Goal: Information Seeking & Learning: Compare options

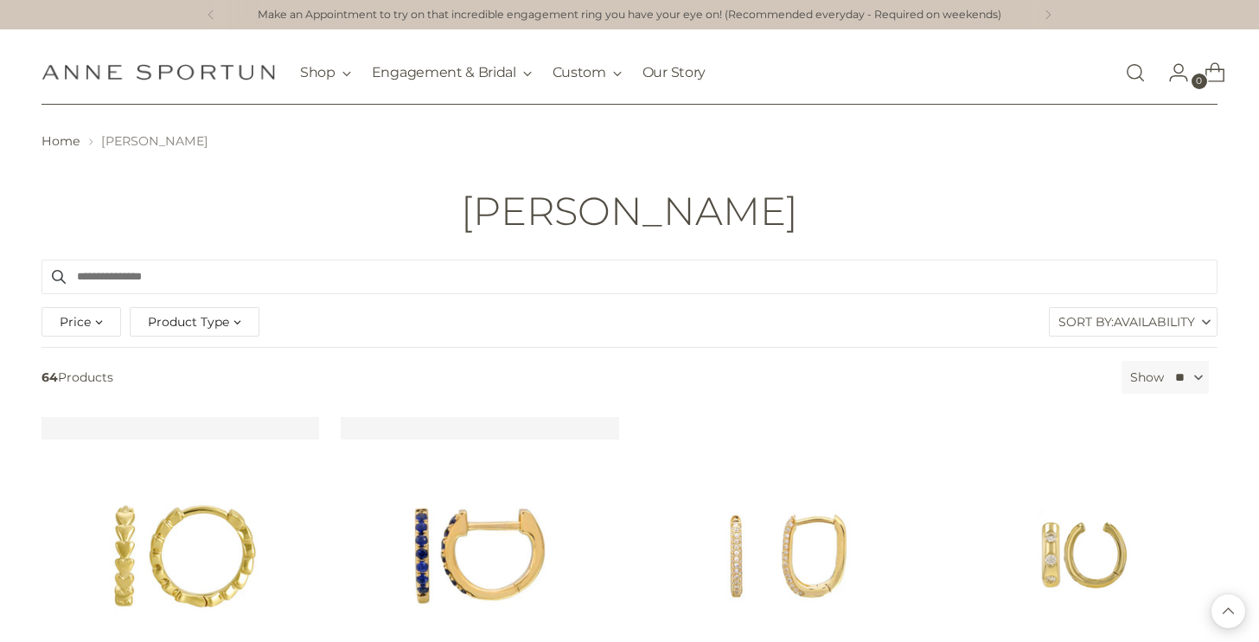
scroll to position [3217, 0]
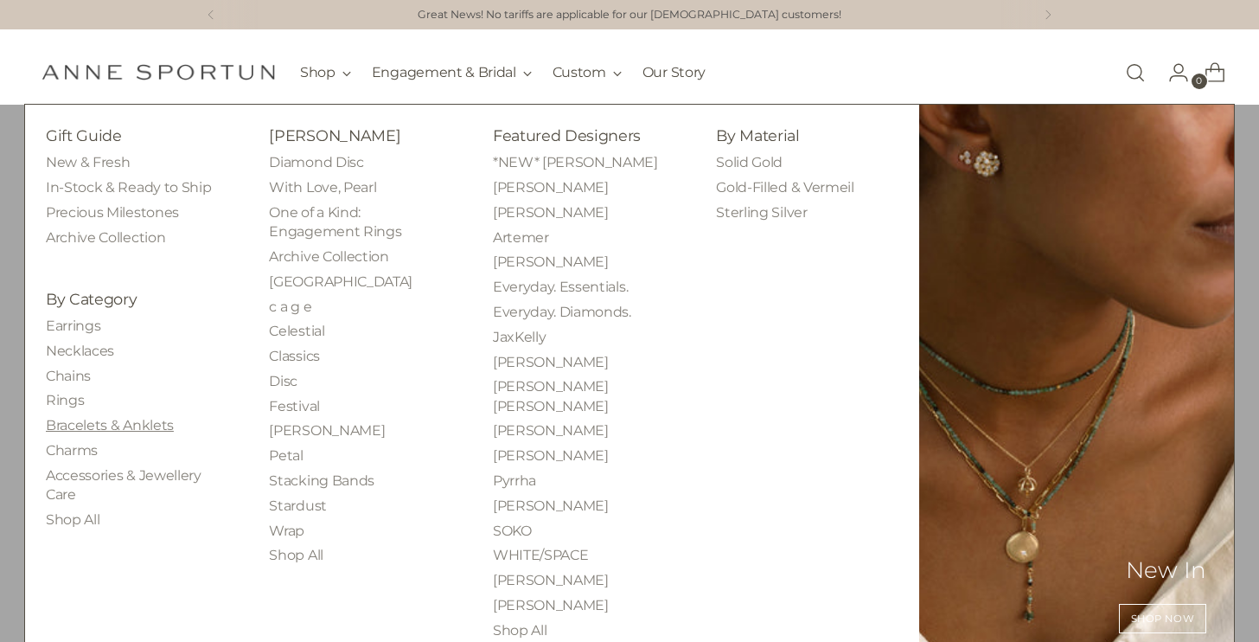
click at [67, 431] on link "Bracelets & Anklets" at bounding box center [110, 425] width 128 height 16
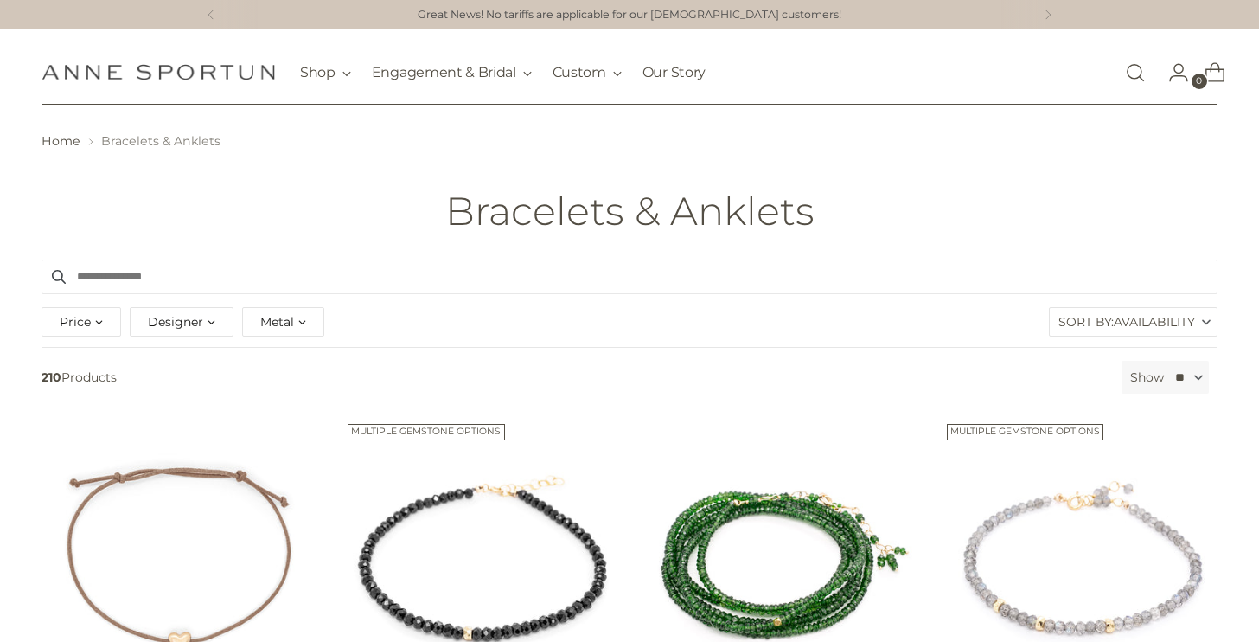
click at [89, 330] on span "Price" at bounding box center [75, 321] width 31 height 19
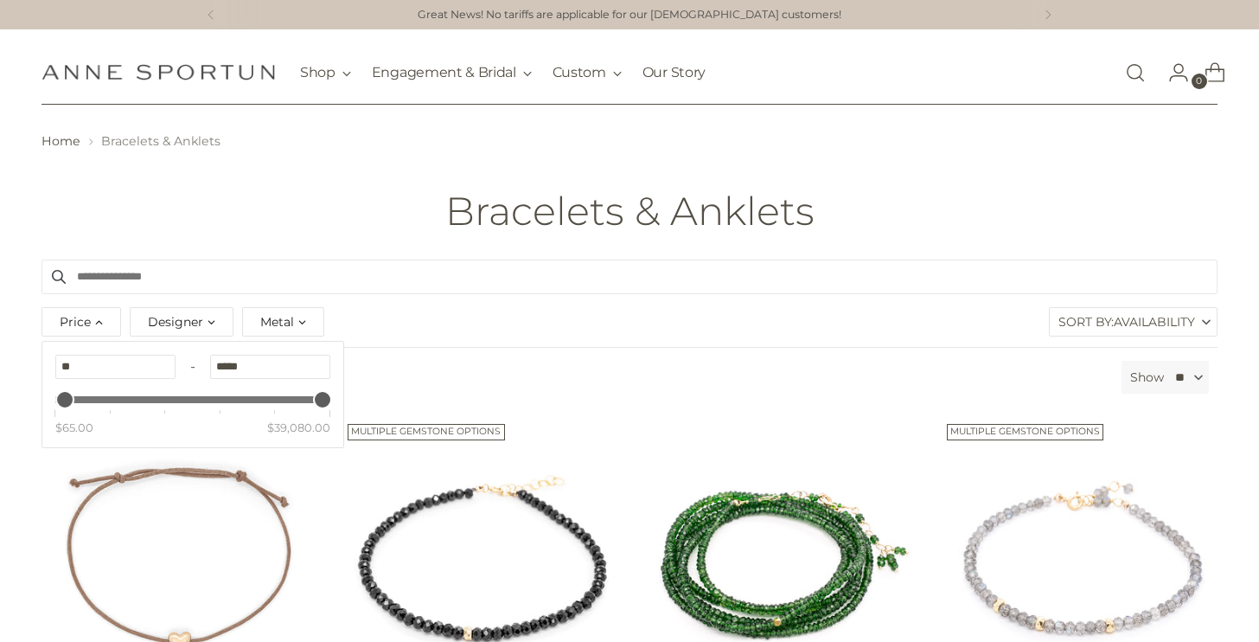
click at [400, 138] on nav "Home Bracelets & Anklets" at bounding box center [630, 141] width 1176 height 18
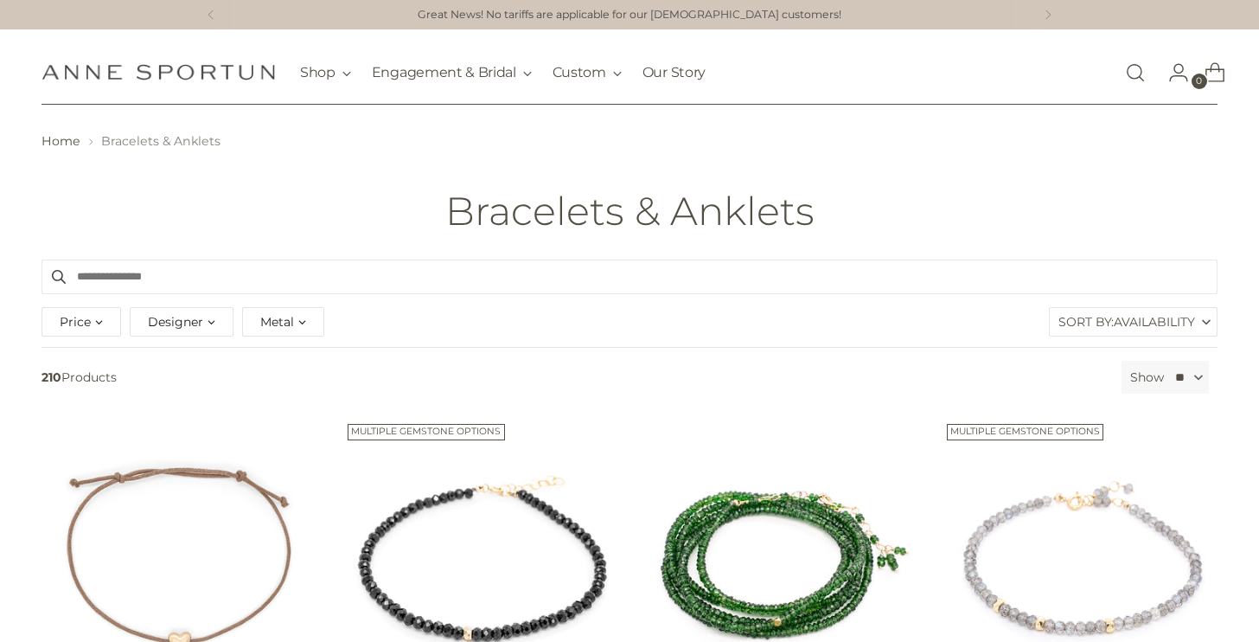
click at [1114, 331] on span "Availability" at bounding box center [1154, 322] width 81 height 28
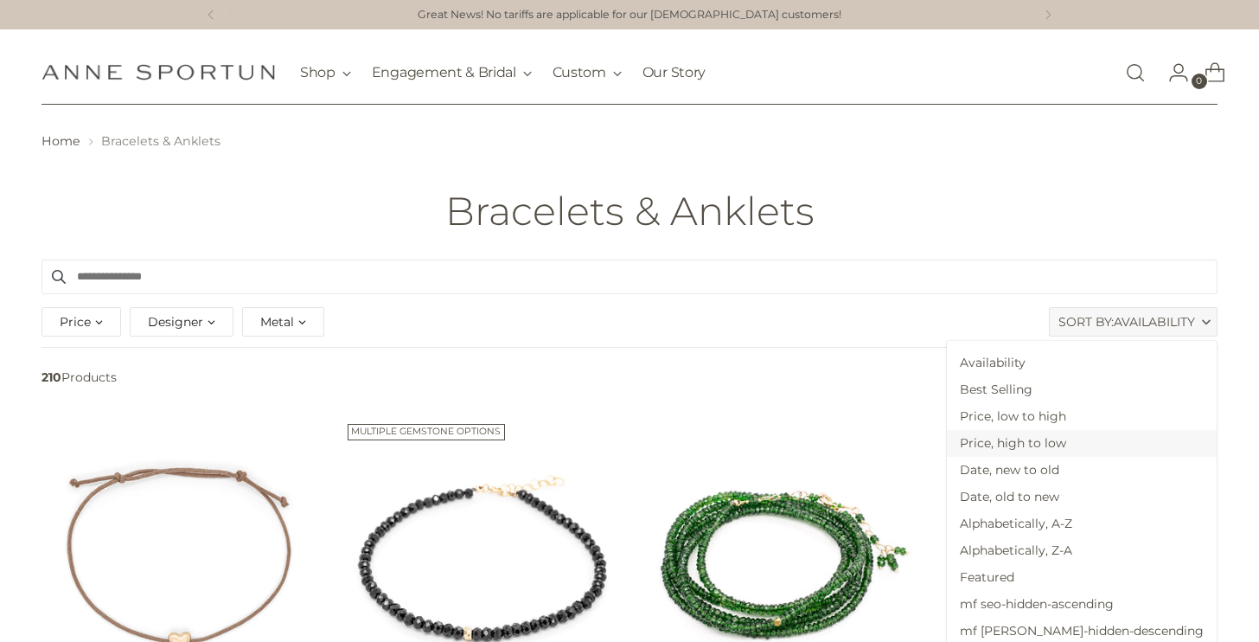
click at [1079, 433] on span "Price, high to low" at bounding box center [1082, 443] width 270 height 27
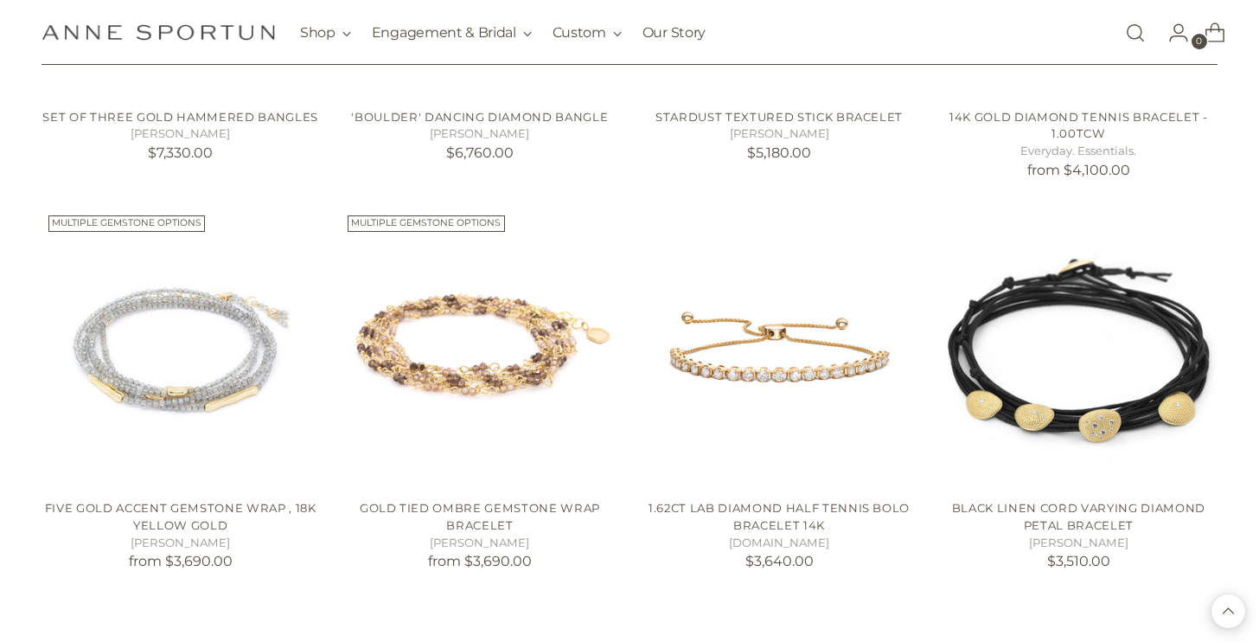
scroll to position [993, 0]
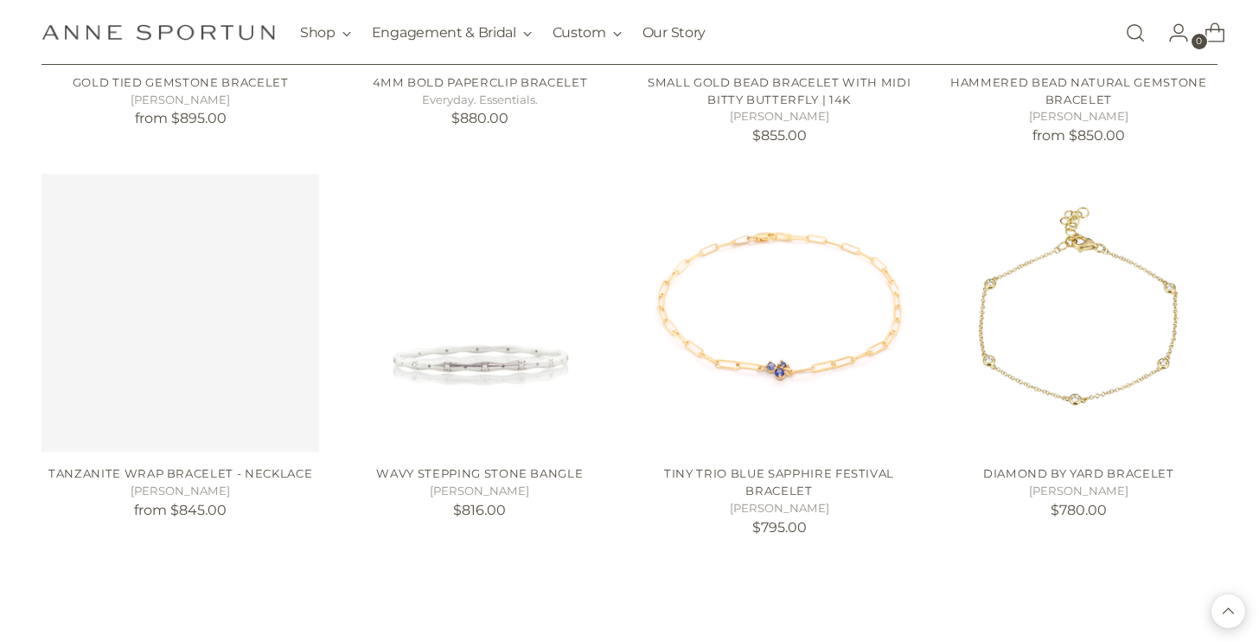
scroll to position [5723, 0]
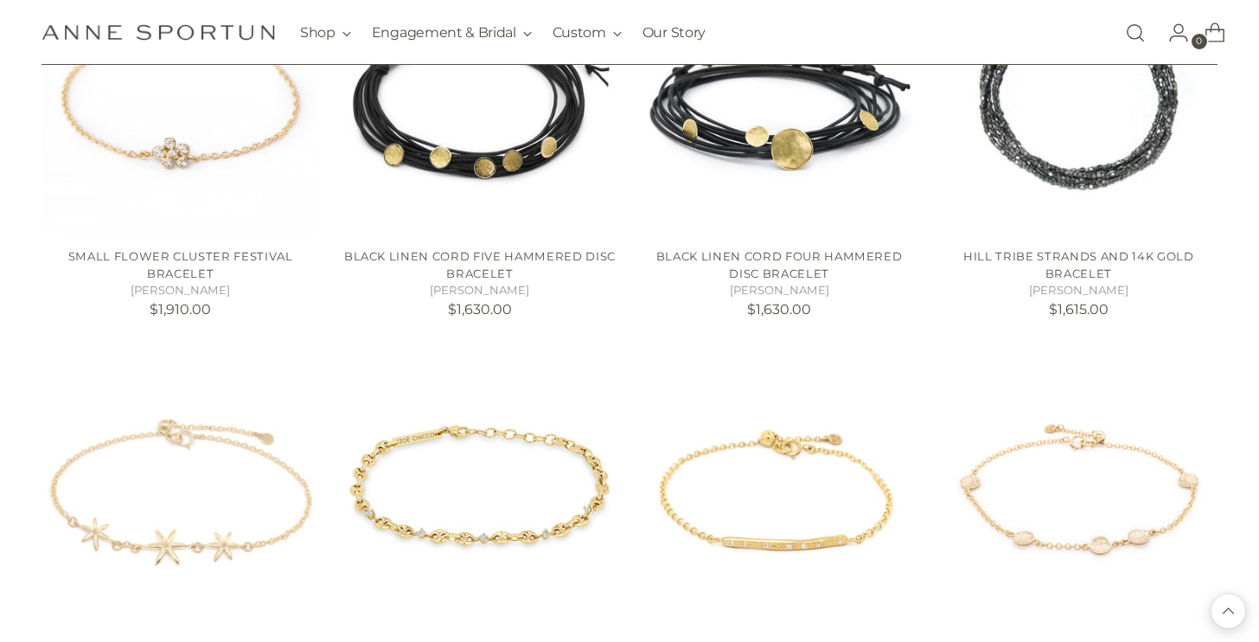
scroll to position [3581, 0]
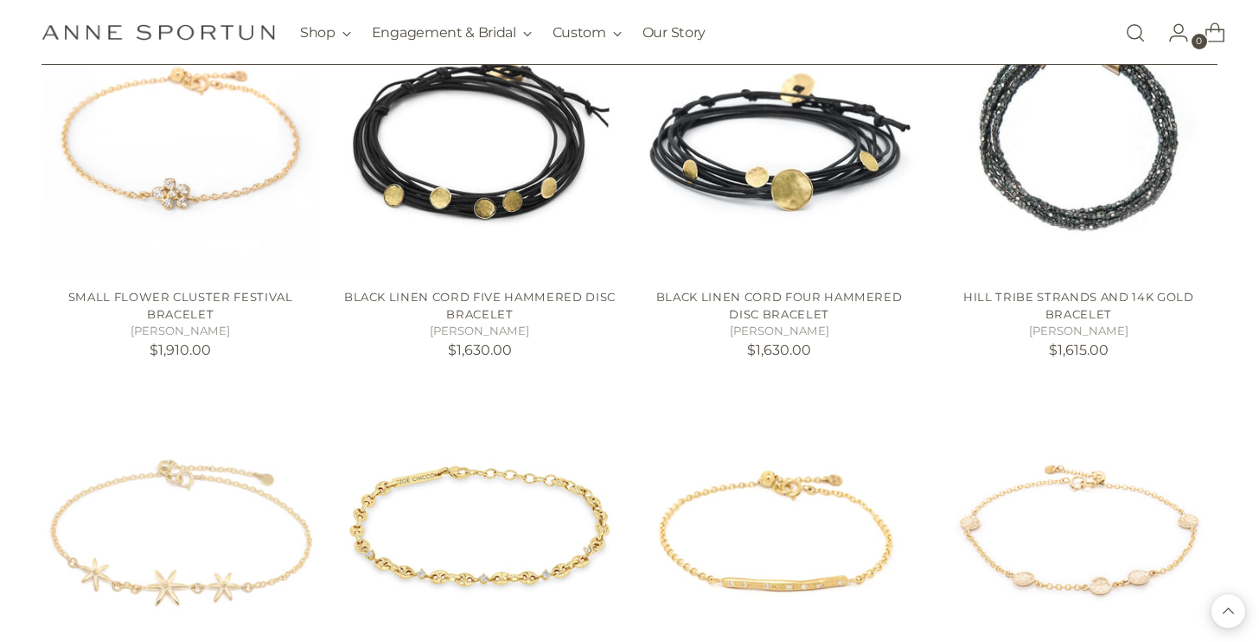
scroll to position [3516, 0]
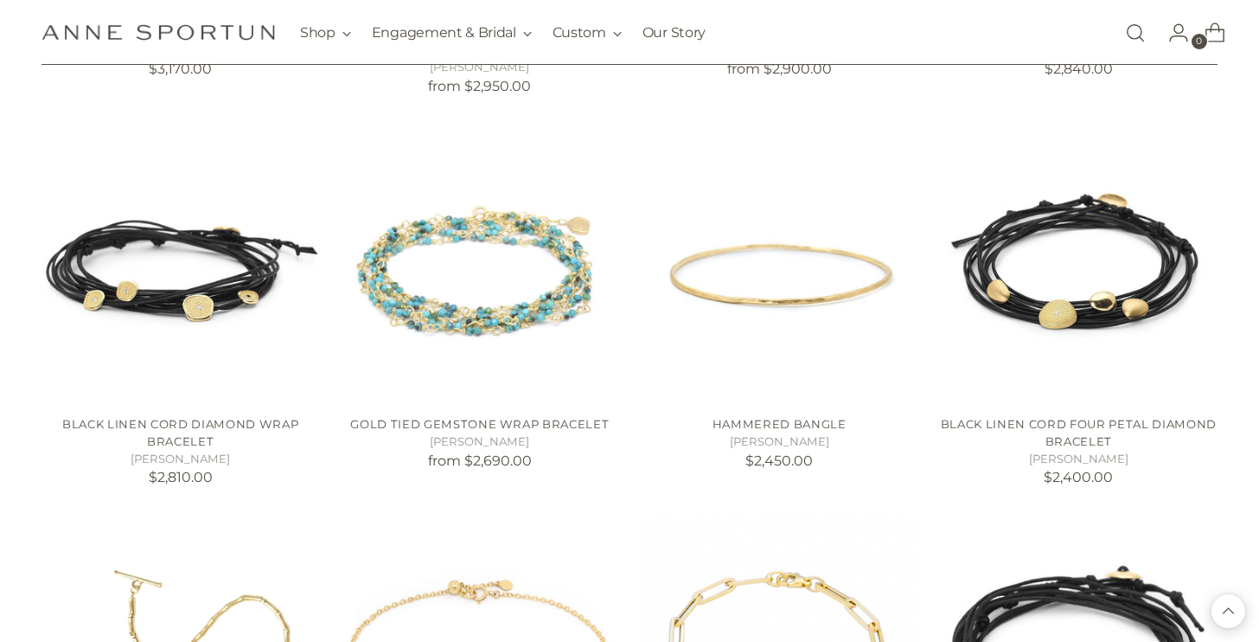
scroll to position [1839, 0]
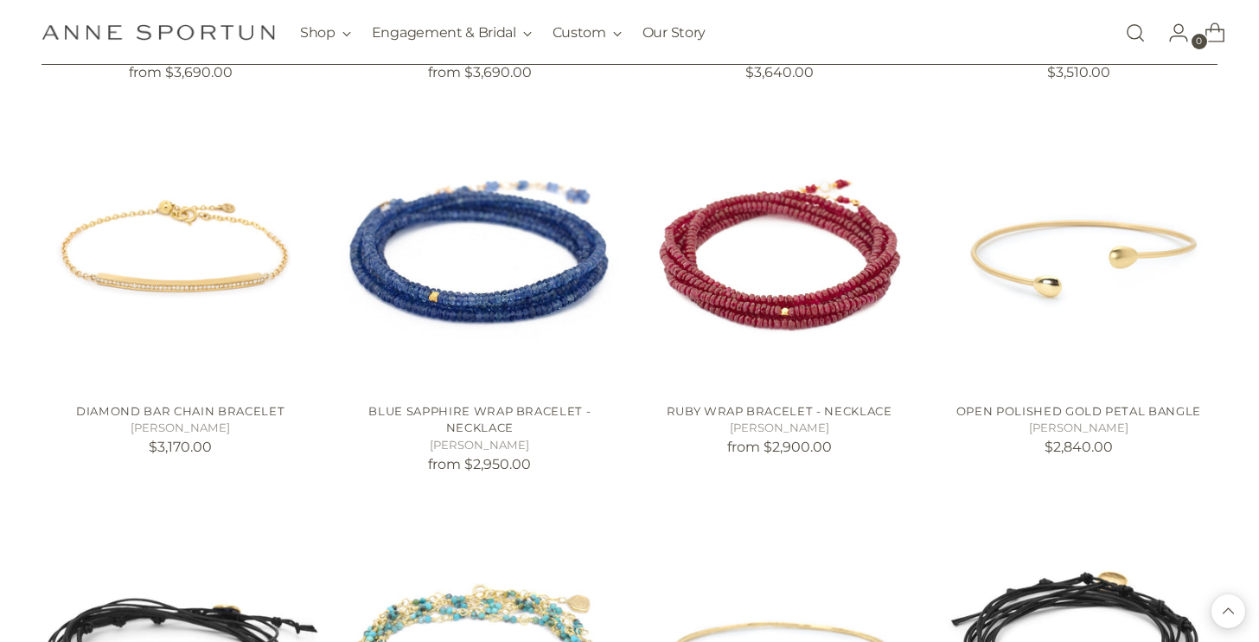
scroll to position [1474, 0]
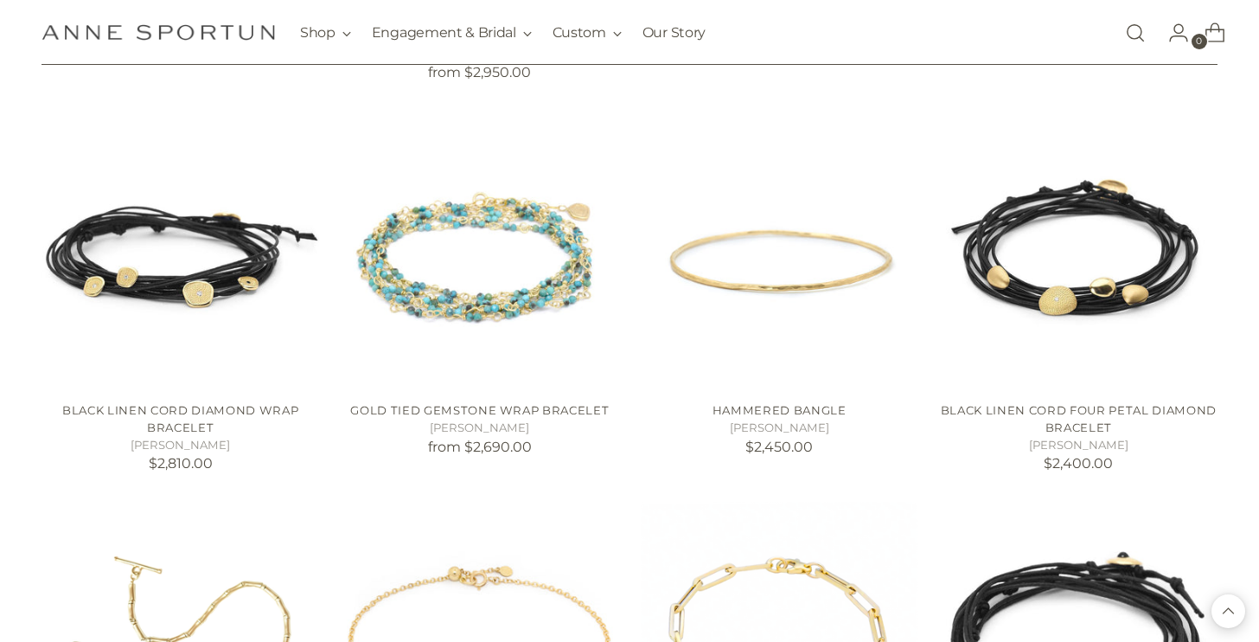
scroll to position [1879, 0]
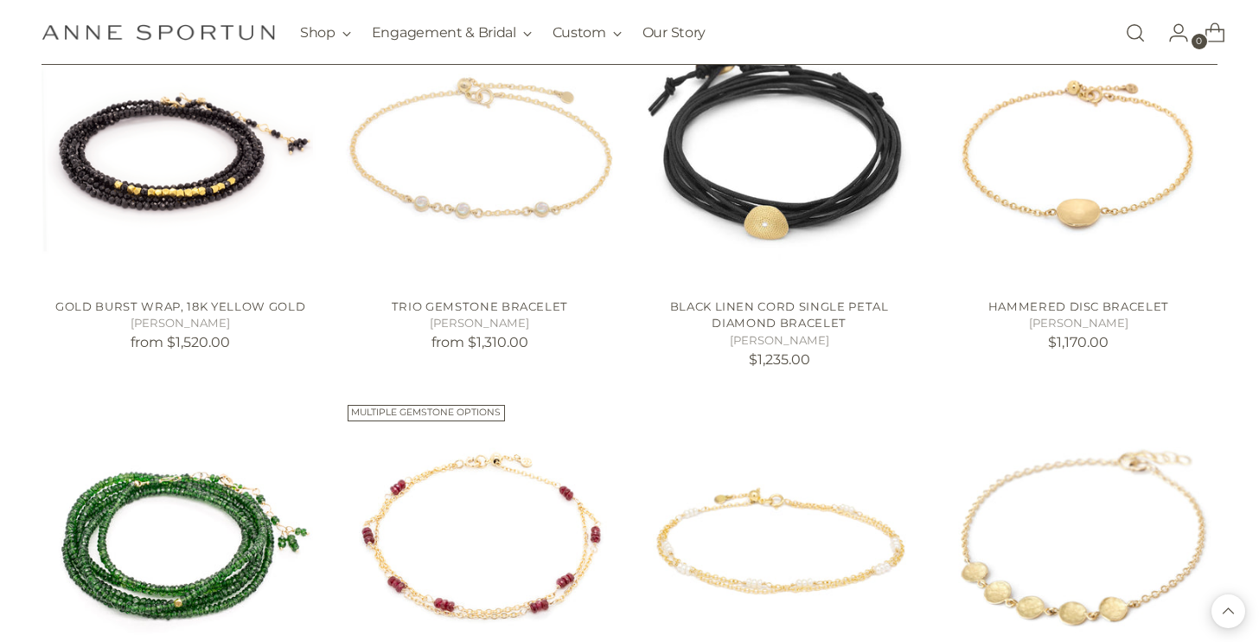
scroll to position [4343, 0]
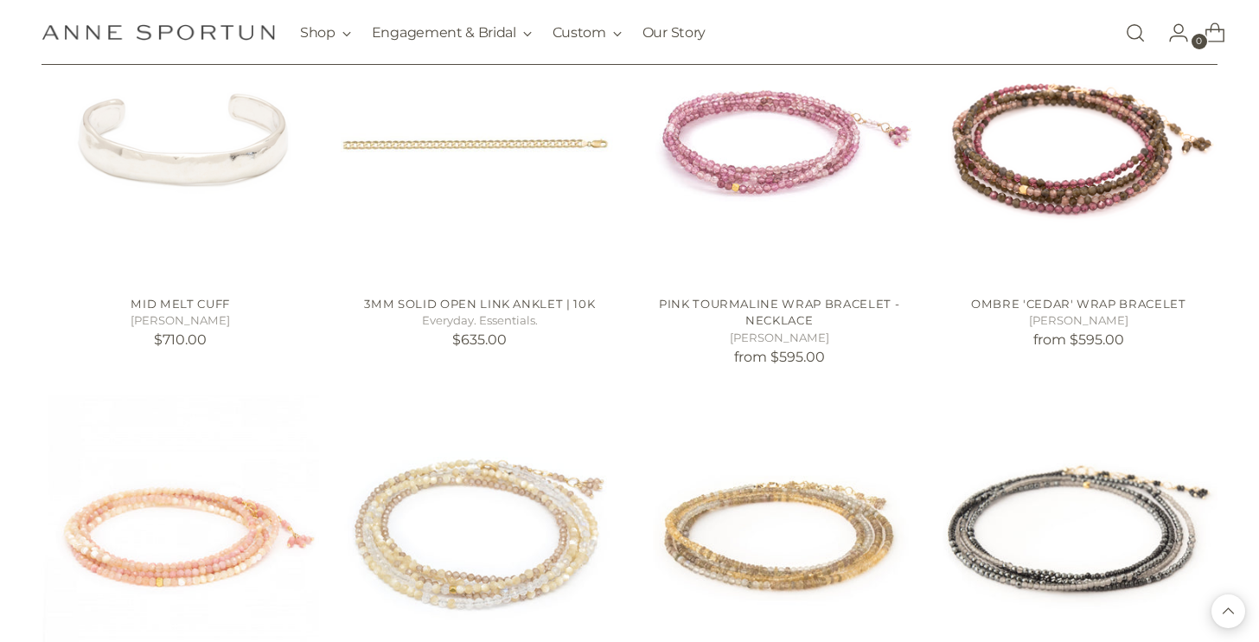
scroll to position [7070, 0]
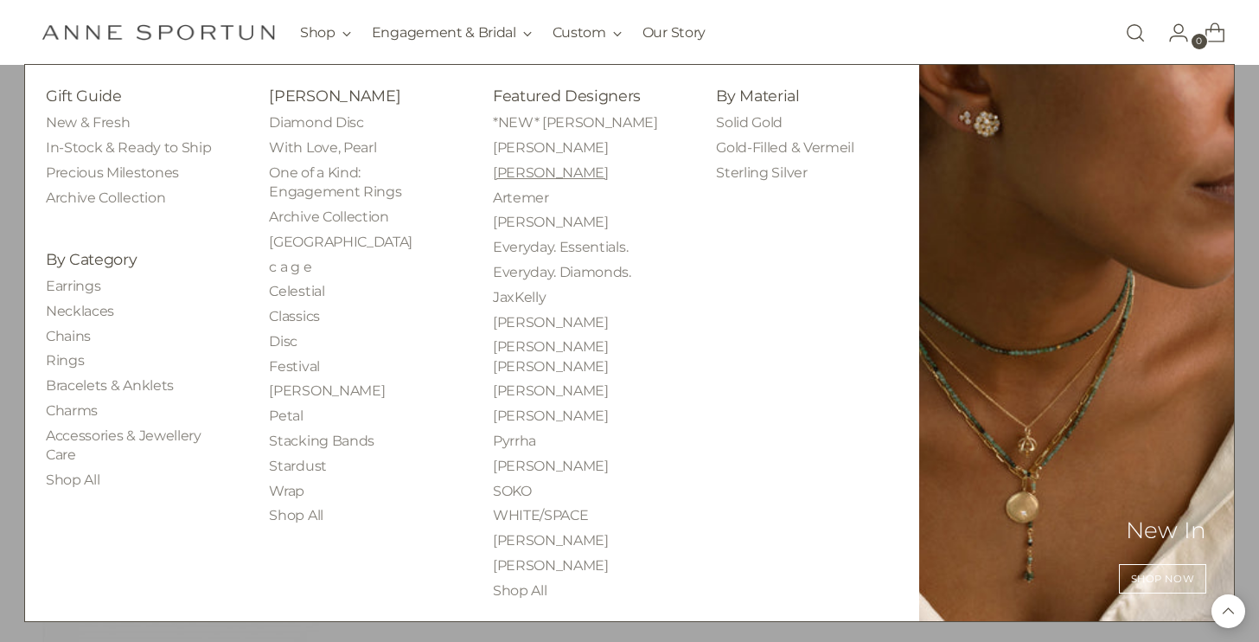
click at [509, 169] on link "[PERSON_NAME]" at bounding box center [551, 172] width 116 height 16
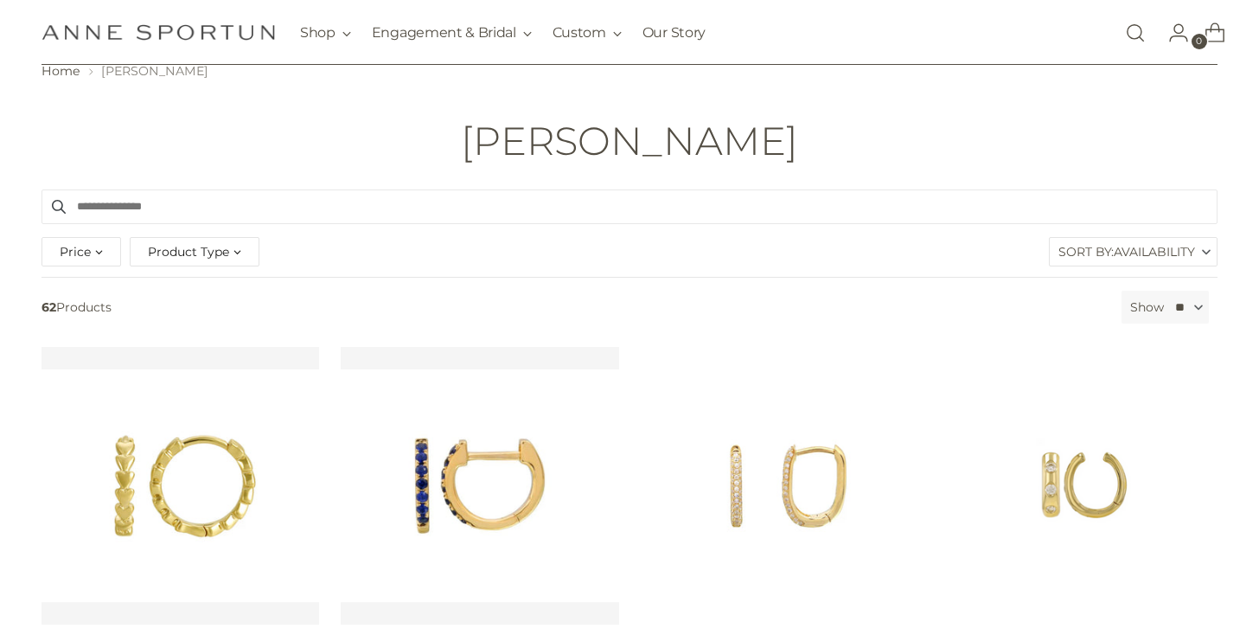
scroll to position [75, 0]
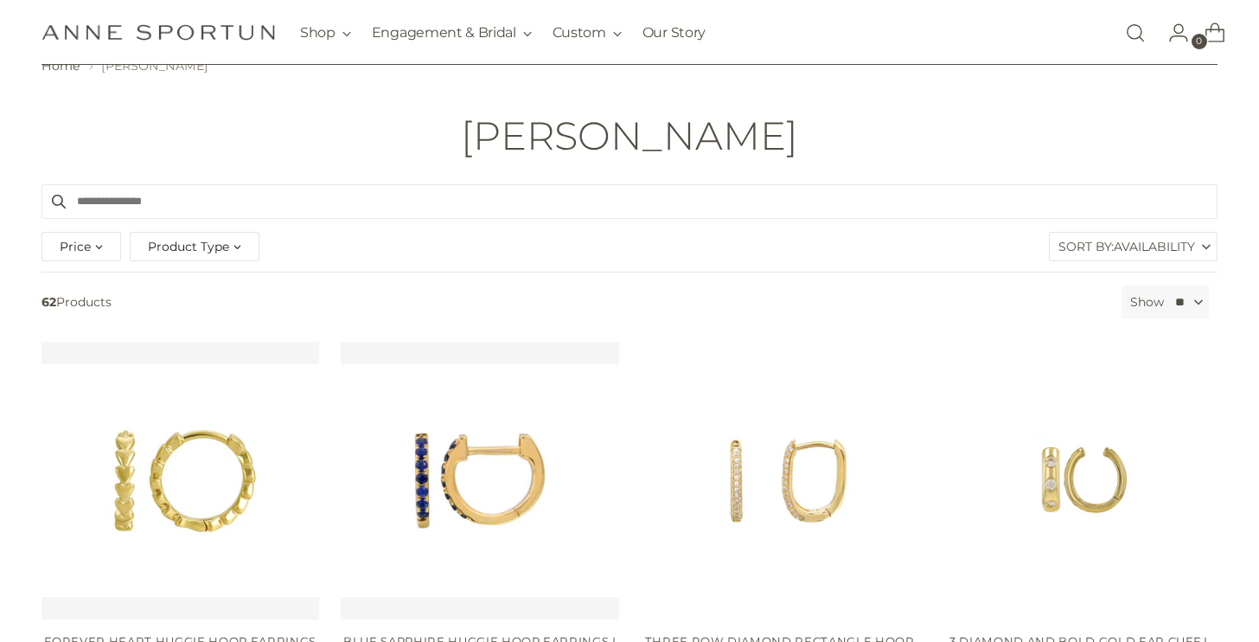
click at [158, 231] on div "Price *** - **** Product Type Bracelet (5) Charm (8) Earrings (29) Necklace (12…" at bounding box center [150, 246] width 227 height 38
click at [165, 250] on span "Product Type" at bounding box center [188, 246] width 81 height 19
click at [201, 297] on span "Bracelet" at bounding box center [188, 292] width 50 height 15
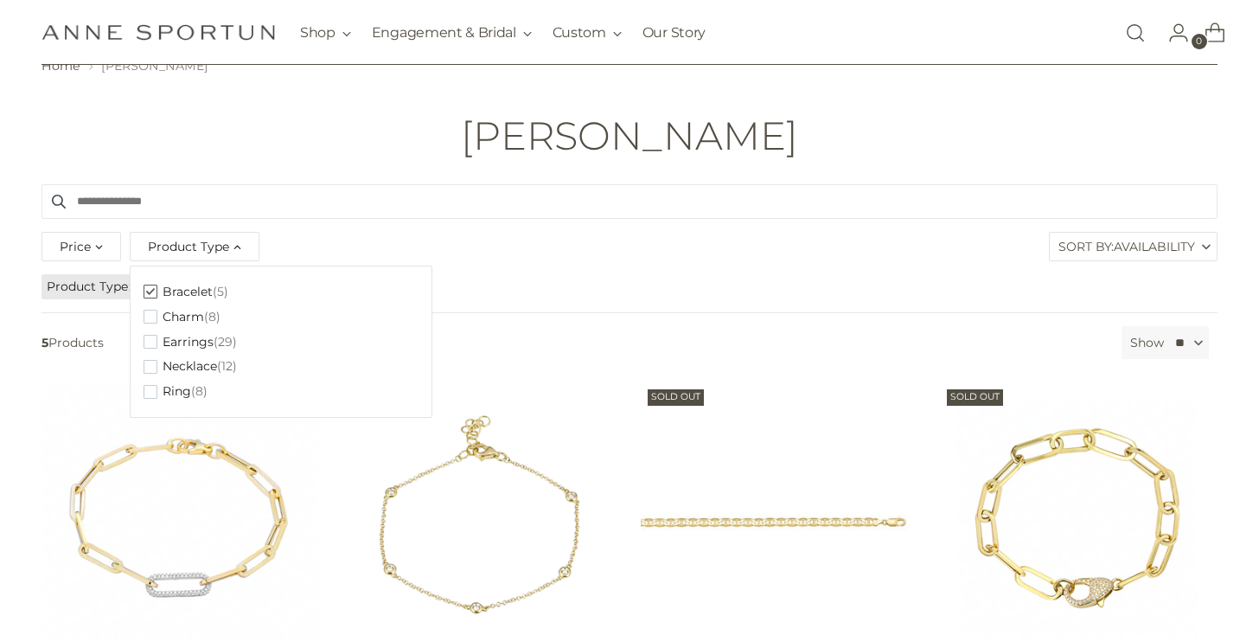
click at [396, 169] on header "Home [PERSON_NAME] [PERSON_NAME]" at bounding box center [629, 106] width 1259 height 155
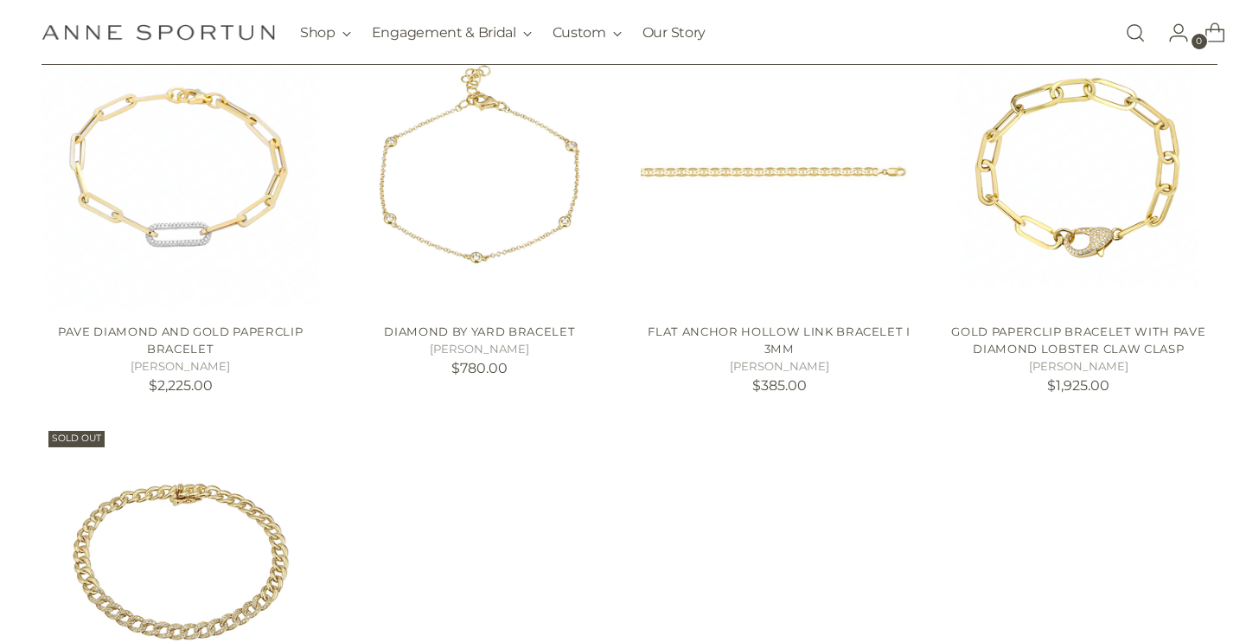
scroll to position [424, 0]
